Goal: Task Accomplishment & Management: Use online tool/utility

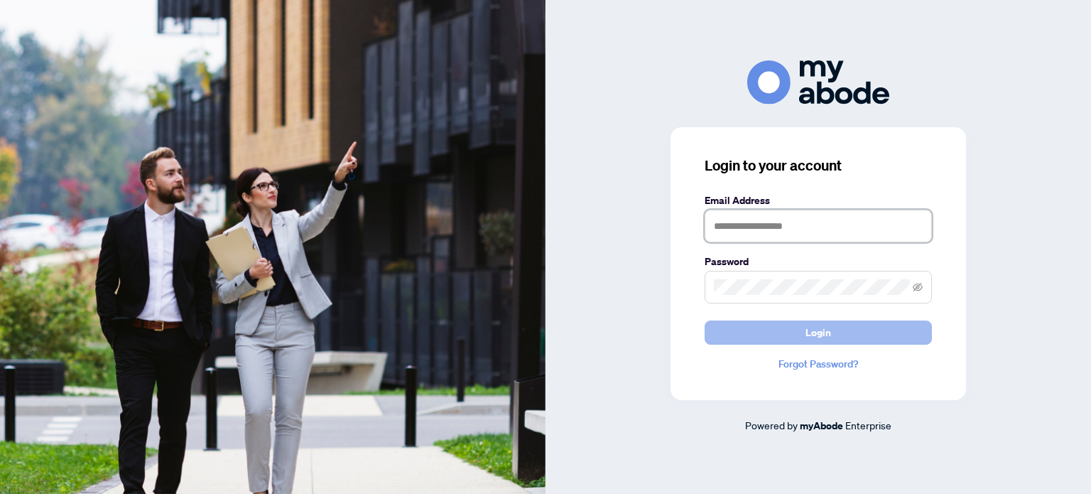
type input "**********"
click at [836, 327] on button "Login" at bounding box center [818, 332] width 227 height 24
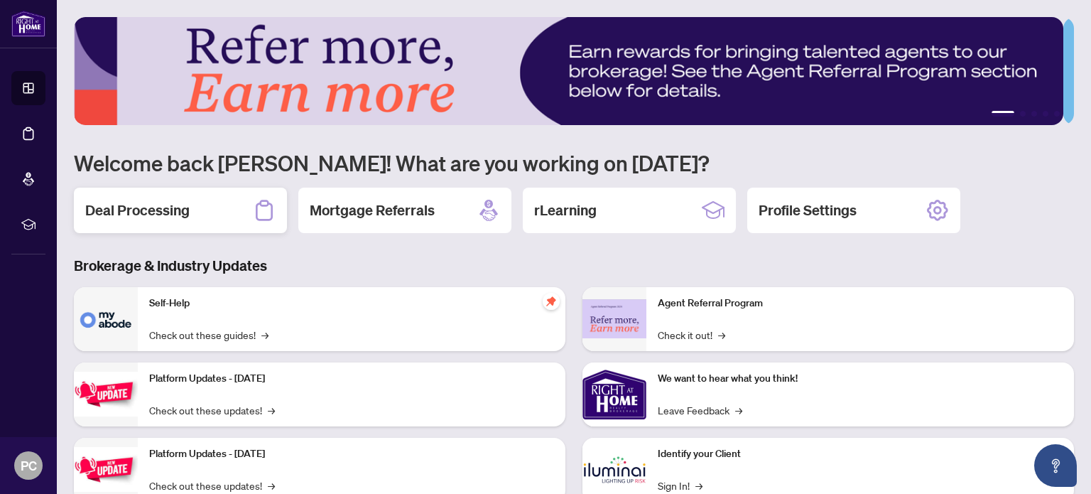
click at [116, 204] on h2 "Deal Processing" at bounding box center [137, 210] width 104 height 20
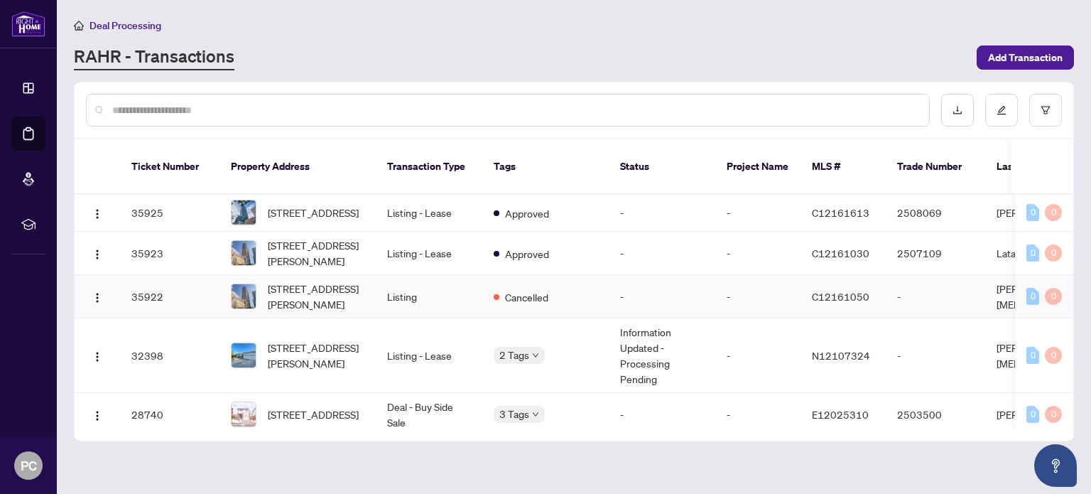
scroll to position [1136, 0]
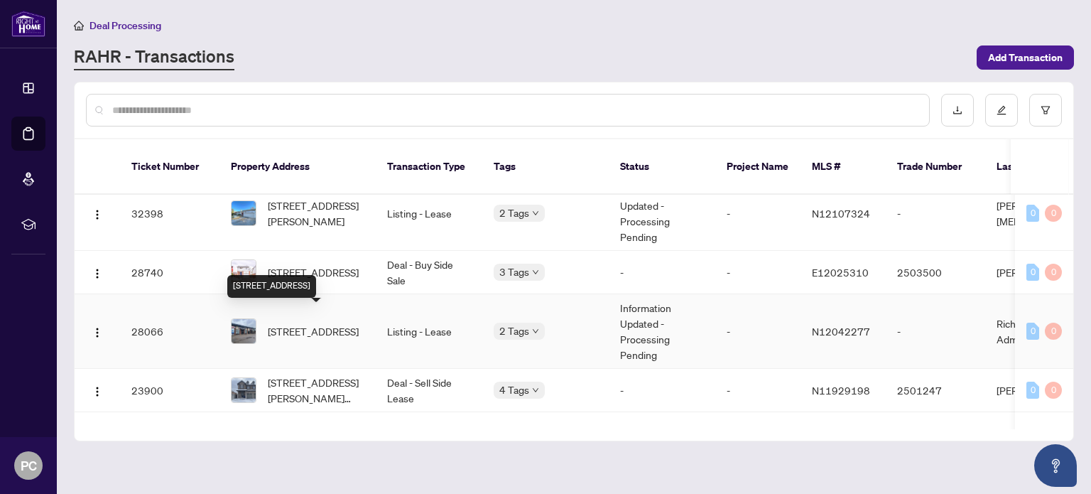
click at [352, 323] on span "[STREET_ADDRESS]" at bounding box center [313, 331] width 91 height 16
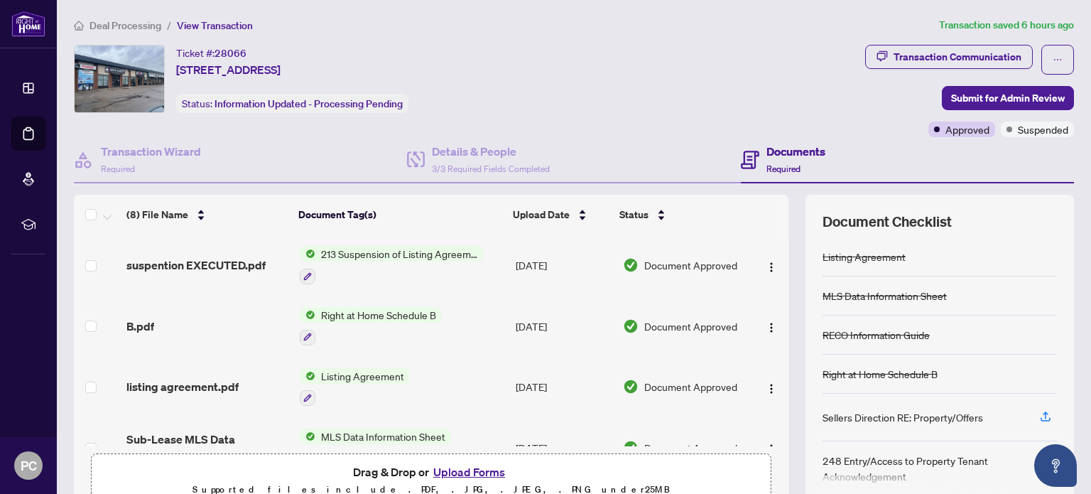
click at [433, 254] on span "213 Suspension of Listing Agreement - Authority to Offer for Lease" at bounding box center [399, 254] width 168 height 16
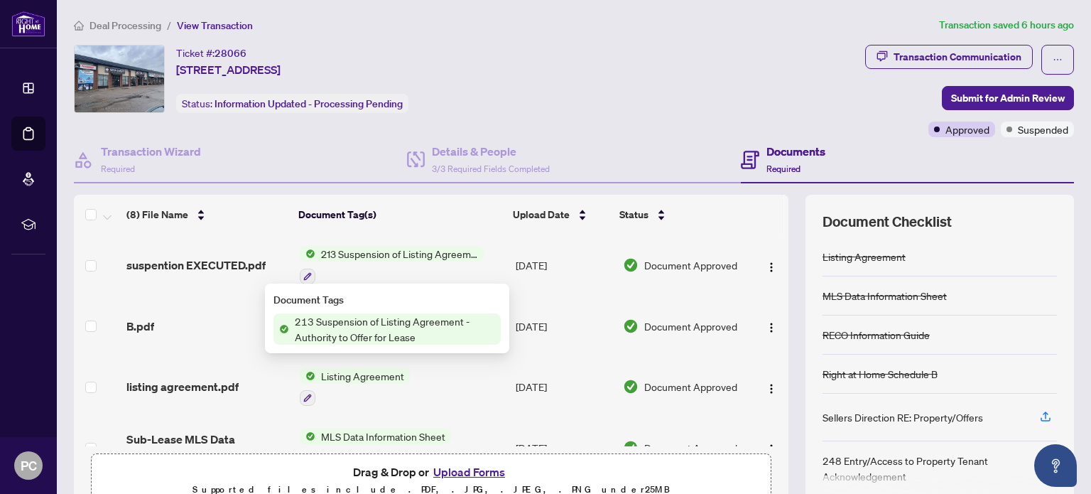
click at [384, 327] on span "213 Suspension of Listing Agreement - Authority to Offer for Lease" at bounding box center [395, 328] width 212 height 31
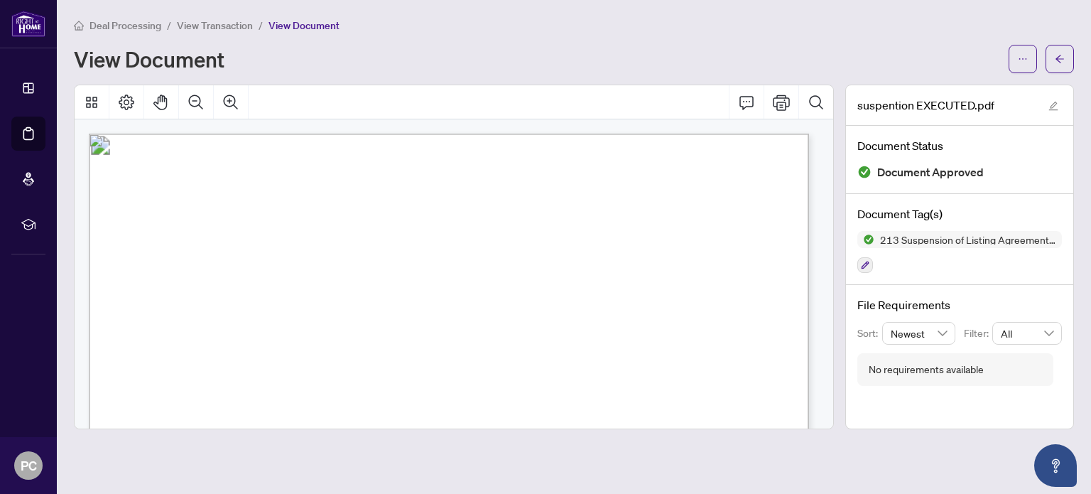
scroll to position [497, 0]
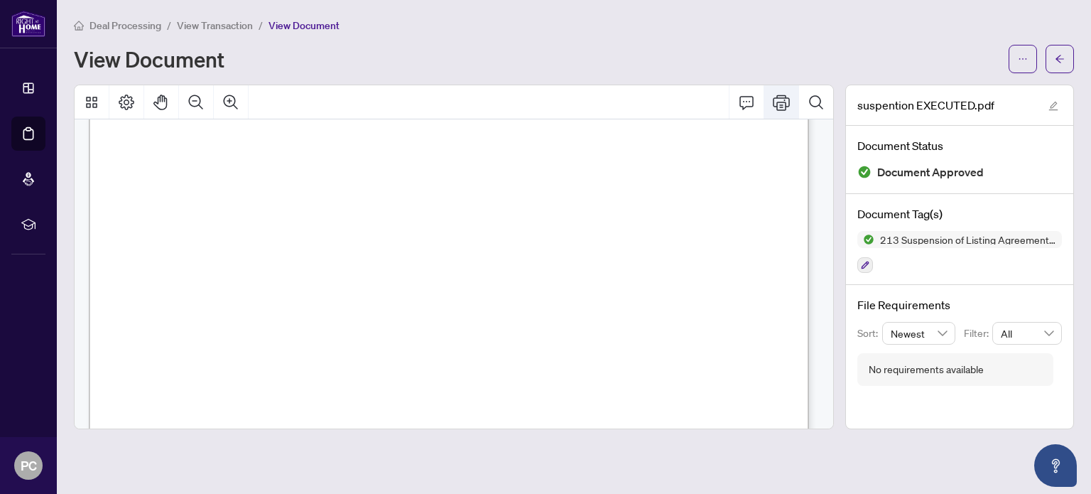
click at [786, 103] on icon "Print" at bounding box center [781, 103] width 17 height 16
